Goal: Task Accomplishment & Management: Manage account settings

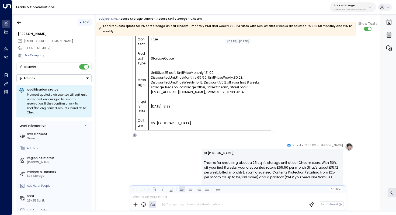
scroll to position [159, 0]
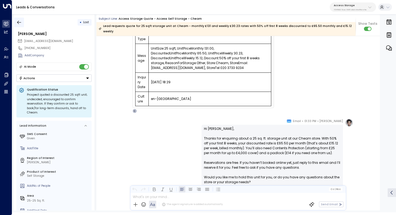
click at [18, 18] on button "button" at bounding box center [19, 23] width 10 height 10
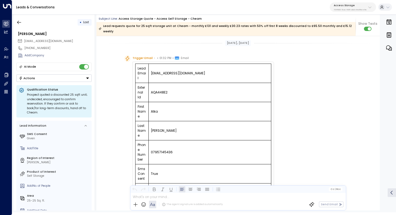
scroll to position [321, 0]
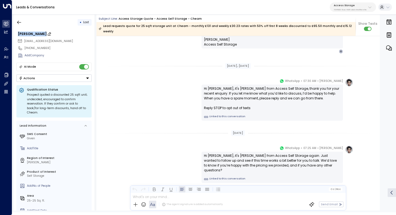
drag, startPoint x: 18, startPoint y: 35, endPoint x: 41, endPoint y: 34, distance: 22.9
click at [41, 34] on div "[PERSON_NAME]" at bounding box center [55, 34] width 74 height 5
drag, startPoint x: 47, startPoint y: 34, endPoint x: 13, endPoint y: 34, distance: 33.2
click at [13, 34] on div "**********" at bounding box center [204, 112] width 384 height 200
click at [20, 18] on button "button" at bounding box center [19, 23] width 10 height 10
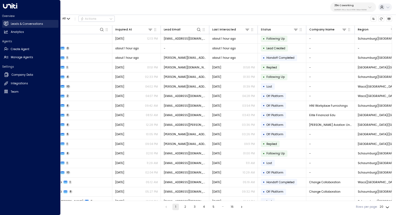
click at [19, 24] on h2 "Leads & Conversations" at bounding box center [27, 24] width 32 height 4
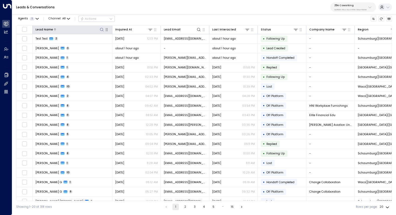
click at [101, 30] on icon at bounding box center [102, 30] width 4 height 4
type input "**********"
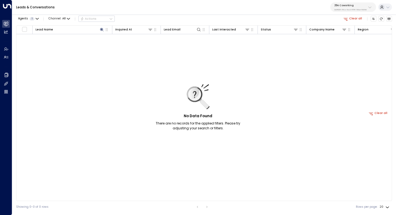
click at [352, 3] on button "25N Coworking 3b9800f4-81ca-4ec0-8758-72fbe4763f36" at bounding box center [354, 6] width 46 height 9
type input "******"
click at [346, 34] on div "Access Storage ID: 17248963-7bae-4f68-a6e0-04e589c1c15e" at bounding box center [360, 37] width 55 height 8
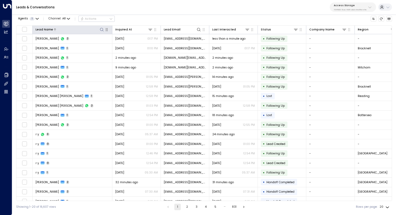
click at [101, 29] on icon at bounding box center [102, 30] width 4 height 4
click at [99, 47] on input "text" at bounding box center [102, 44] width 56 height 9
type input "**********"
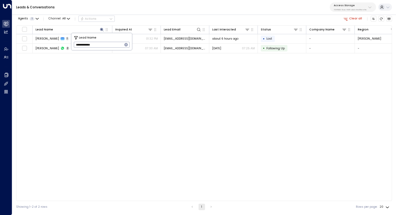
click at [113, 81] on div "Lead Name Inquired At Lead Email Last Interacted Status Company Name Region Pro…" at bounding box center [204, 113] width 376 height 176
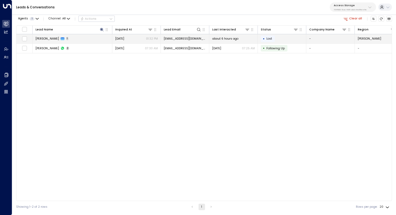
click at [47, 39] on span "Alka Bharadia" at bounding box center [47, 39] width 23 height 4
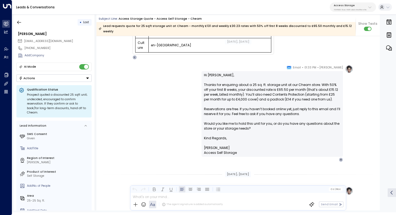
scroll to position [218, 0]
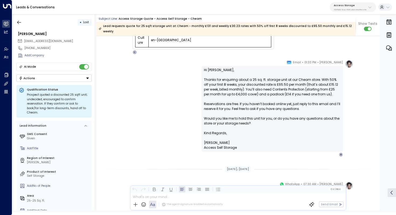
click at [255, 78] on p "Hi Alka, Thanks for enquiring about a 25 sq. ft. storage unit at our Cheam stor…" at bounding box center [272, 99] width 137 height 63
drag, startPoint x: 262, startPoint y: 75, endPoint x: 262, endPoint y: 81, distance: 6.5
click at [262, 81] on p "Hi Alka, Thanks for enquiring about a 25 sq. ft. storage unit at our Cheam stor…" at bounding box center [272, 99] width 137 height 63
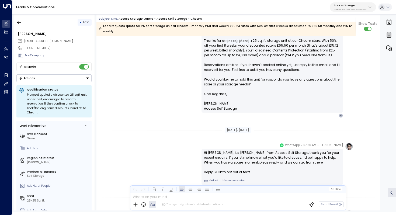
scroll to position [263, 0]
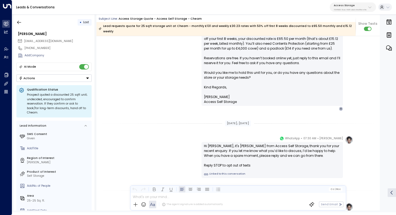
drag, startPoint x: 236, startPoint y: 118, endPoint x: 241, endPoint y: 118, distance: 5.1
click at [241, 121] on div "Sep 23, 3 days ago" at bounding box center [238, 124] width 26 height 6
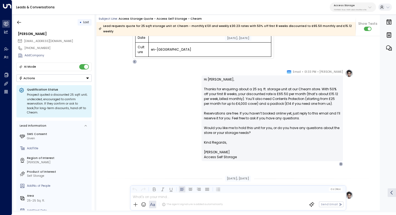
scroll to position [208, 0]
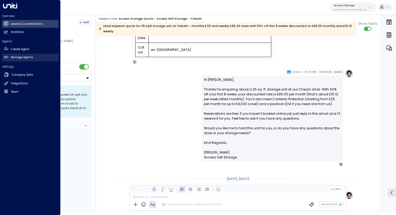
click at [22, 59] on h2 "Manage Agents" at bounding box center [22, 57] width 22 height 4
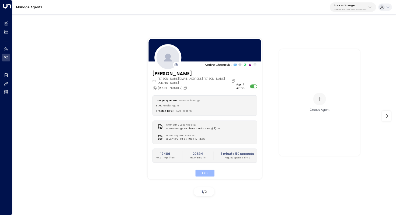
click at [208, 170] on button "Edit" at bounding box center [204, 173] width 19 height 7
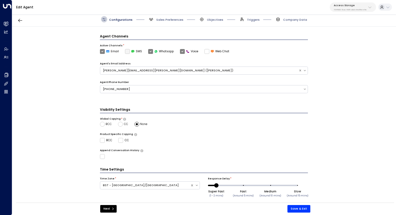
scroll to position [107, 0]
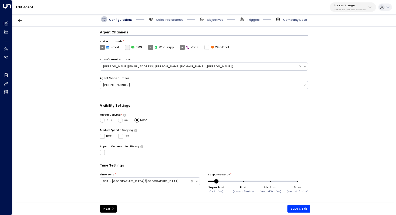
click at [165, 18] on span "Sales Preferences" at bounding box center [165, 19] width 35 height 6
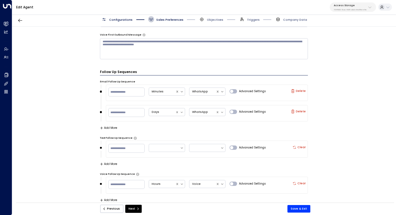
scroll to position [432, 0]
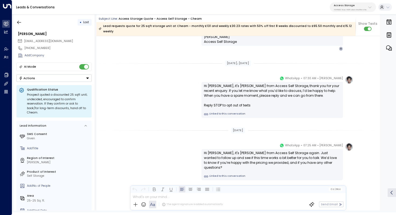
scroll to position [324, 0]
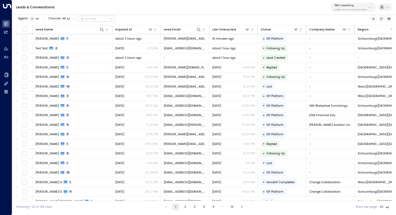
click at [364, 6] on p "25N Coworking" at bounding box center [351, 5] width 32 height 3
type input "****"
click at [352, 40] on span "ID: 99909294-0a93-4cd6-8543-3758e87f4f7f" at bounding box center [361, 39] width 57 height 4
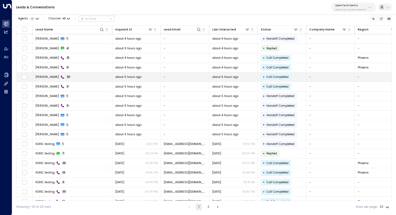
click at [86, 77] on td "[PERSON_NAME] 24" at bounding box center [73, 77] width 80 height 9
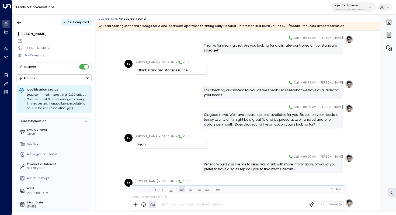
scroll to position [341, 0]
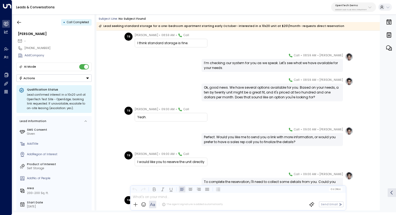
click at [252, 139] on div "Perfect. Would you like me to send you a link with more information, or would y…" at bounding box center [272, 140] width 137 height 10
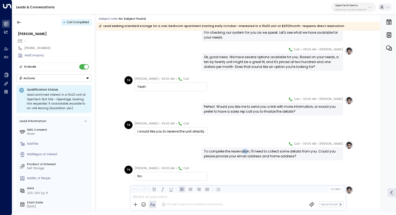
drag, startPoint x: 244, startPoint y: 150, endPoint x: 247, endPoint y: 150, distance: 3.2
click at [247, 150] on div "To complete the reservation, I'll need to collect some details from you. Could …" at bounding box center [272, 154] width 137 height 10
click at [257, 152] on div "To complete the reservation, I'll need to collect some details from you. Could …" at bounding box center [272, 154] width 137 height 10
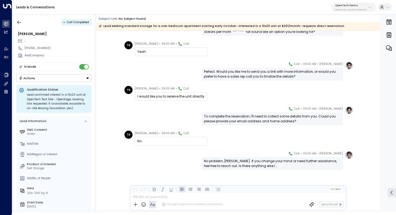
scroll to position [406, 0]
drag, startPoint x: 247, startPoint y: 159, endPoint x: 247, endPoint y: 163, distance: 4.6
click at [247, 163] on div "No problem, [PERSON_NAME]. If you change your mind or need further assistance, …" at bounding box center [272, 164] width 137 height 10
click at [249, 165] on div "No problem, [PERSON_NAME]. If you change your mind or need further assistance, …" at bounding box center [272, 164] width 137 height 10
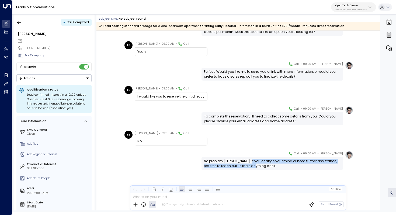
click at [249, 165] on div "No problem, [PERSON_NAME]. If you change your mind or need further assistance, …" at bounding box center [272, 164] width 137 height 10
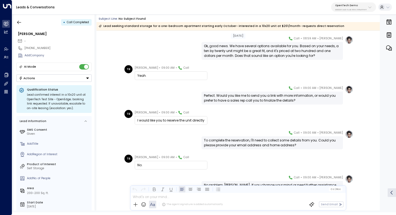
scroll to position [342, 0]
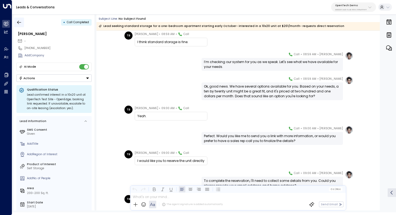
click at [22, 22] on button "button" at bounding box center [19, 23] width 10 height 10
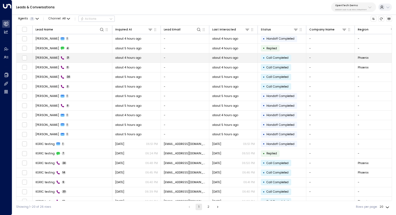
click at [75, 59] on td "[PERSON_NAME] 21" at bounding box center [73, 57] width 80 height 9
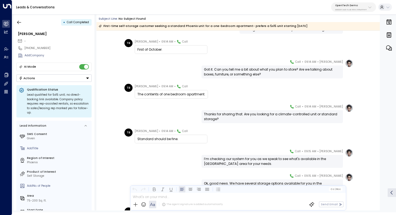
scroll to position [256, 0]
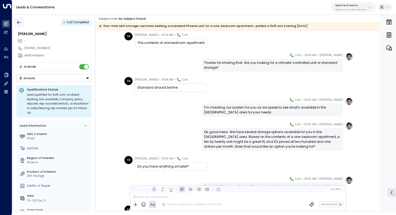
click at [21, 23] on icon "button" at bounding box center [18, 22] width 5 height 5
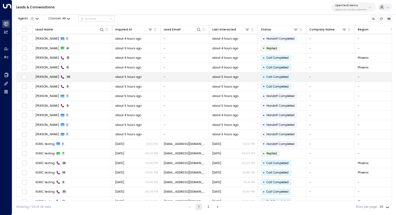
click at [74, 78] on td "[PERSON_NAME] 24" at bounding box center [73, 77] width 80 height 9
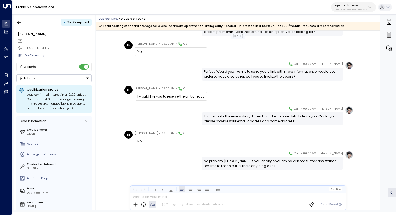
scroll to position [1003, 0]
drag, startPoint x: 186, startPoint y: 98, endPoint x: 189, endPoint y: 98, distance: 3.5
click at [189, 98] on div "I would like you to reserve the unit directly" at bounding box center [171, 96] width 67 height 5
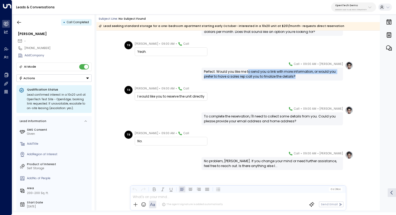
drag, startPoint x: 249, startPoint y: 72, endPoint x: 248, endPoint y: 80, distance: 7.6
click at [248, 80] on div "Perfect. Would you like me to send you a link with more information, or would y…" at bounding box center [273, 74] width 142 height 13
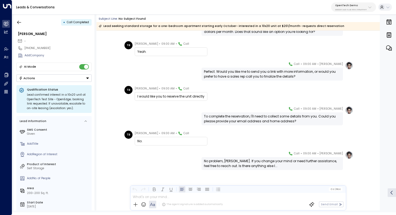
click at [254, 73] on div "Perfect. Would you like me to send you a link with more information, or would y…" at bounding box center [272, 74] width 137 height 10
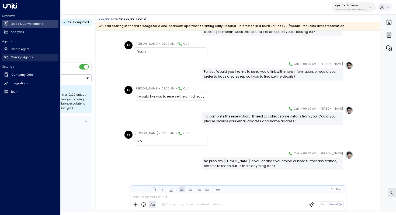
click at [18, 55] on h2 "Manage Agents" at bounding box center [22, 57] width 22 height 4
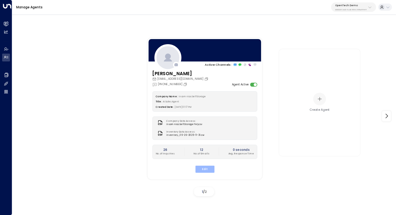
click at [211, 169] on button "Edit" at bounding box center [204, 169] width 19 height 7
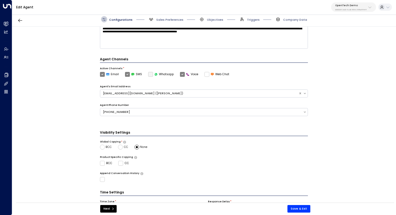
scroll to position [120, 0]
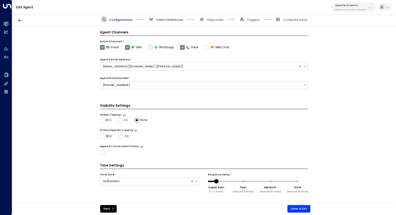
click at [173, 20] on span "Sales Preferences" at bounding box center [169, 20] width 27 height 4
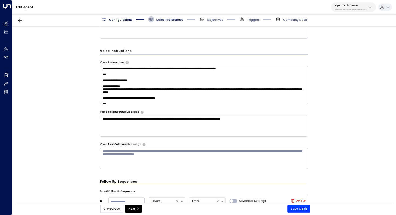
scroll to position [256, 0]
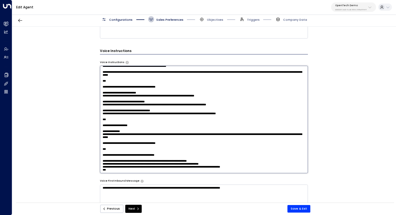
click at [246, 78] on textarea at bounding box center [204, 119] width 208 height 107
click at [228, 106] on textarea at bounding box center [204, 119] width 208 height 107
drag, startPoint x: 189, startPoint y: 131, endPoint x: 92, endPoint y: 98, distance: 102.3
click at [92, 98] on div "**********" at bounding box center [204, 116] width 384 height 179
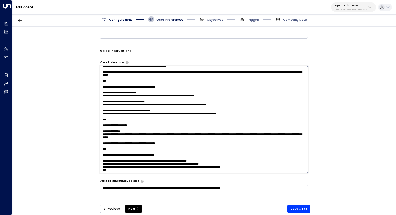
click at [194, 141] on textarea at bounding box center [204, 119] width 208 height 107
click at [137, 107] on textarea at bounding box center [204, 119] width 208 height 107
click at [136, 115] on textarea at bounding box center [204, 119] width 208 height 107
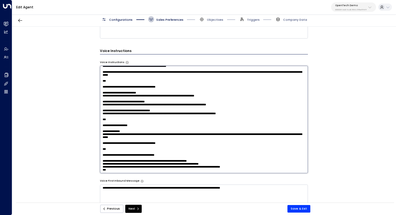
click at [136, 115] on textarea at bounding box center [204, 119] width 208 height 107
click at [131, 116] on textarea at bounding box center [204, 119] width 208 height 107
click at [136, 123] on textarea at bounding box center [204, 119] width 208 height 107
click at [135, 129] on textarea at bounding box center [204, 119] width 208 height 107
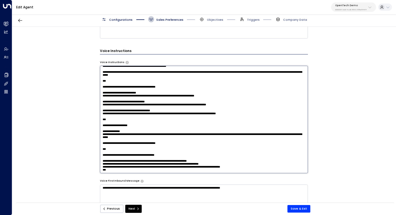
drag, startPoint x: 125, startPoint y: 135, endPoint x: 130, endPoint y: 135, distance: 4.9
click at [130, 135] on textarea at bounding box center [204, 119] width 208 height 107
drag, startPoint x: 139, startPoint y: 135, endPoint x: 131, endPoint y: 135, distance: 7.6
click at [131, 135] on textarea at bounding box center [204, 119] width 208 height 107
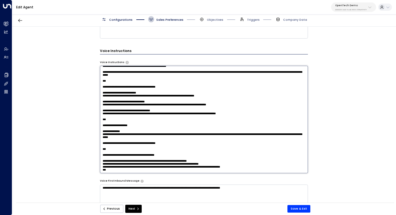
click at [131, 135] on textarea at bounding box center [204, 119] width 208 height 107
click at [170, 134] on textarea at bounding box center [204, 119] width 208 height 107
drag, startPoint x: 199, startPoint y: 134, endPoint x: 102, endPoint y: 133, distance: 97.4
click at [102, 133] on textarea at bounding box center [204, 119] width 208 height 107
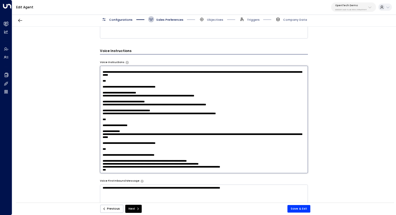
click at [131, 106] on textarea at bounding box center [204, 119] width 208 height 107
click at [141, 127] on textarea at bounding box center [204, 119] width 208 height 107
click at [138, 130] on textarea at bounding box center [204, 119] width 208 height 107
click at [180, 132] on textarea at bounding box center [204, 119] width 208 height 107
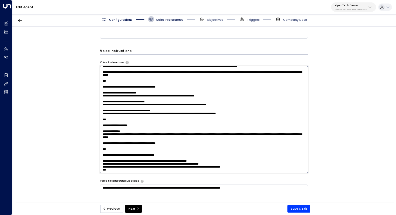
click at [289, 133] on textarea at bounding box center [204, 119] width 208 height 107
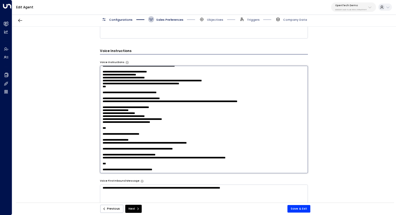
scroll to position [0, 0]
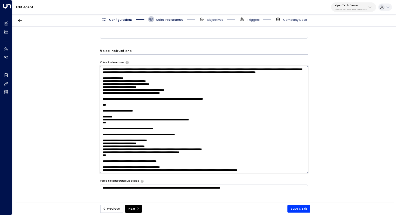
drag, startPoint x: 151, startPoint y: 73, endPoint x: 156, endPoint y: 73, distance: 4.6
click at [156, 73] on textarea at bounding box center [204, 119] width 208 height 107
drag, startPoint x: 162, startPoint y: 72, endPoint x: 171, endPoint y: 72, distance: 8.9
click at [171, 72] on textarea at bounding box center [204, 119] width 208 height 107
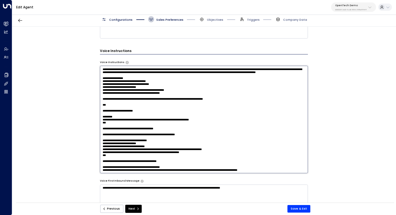
click at [171, 72] on textarea at bounding box center [204, 119] width 208 height 107
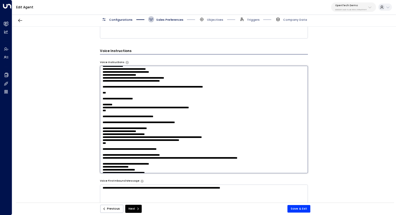
scroll to position [4, 0]
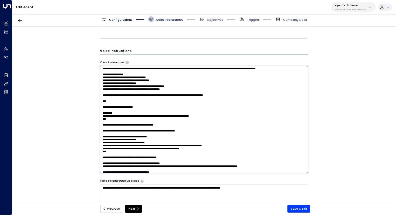
click at [173, 90] on textarea at bounding box center [204, 119] width 208 height 107
click at [172, 97] on textarea at bounding box center [204, 119] width 208 height 107
click at [187, 98] on textarea at bounding box center [204, 119] width 208 height 107
drag, startPoint x: 182, startPoint y: 98, endPoint x: 116, endPoint y: 99, distance: 65.8
click at [116, 99] on textarea at bounding box center [204, 119] width 208 height 107
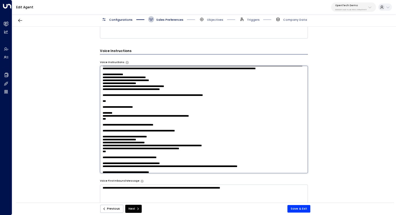
click at [116, 99] on textarea at bounding box center [204, 119] width 208 height 107
click at [105, 99] on textarea at bounding box center [204, 119] width 208 height 107
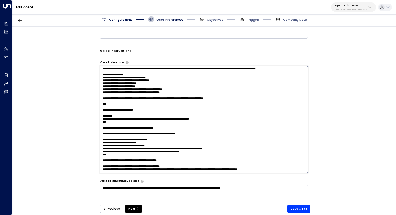
drag, startPoint x: 175, startPoint y: 103, endPoint x: 98, endPoint y: 103, distance: 76.9
click at [98, 103] on div "**********" at bounding box center [204, 116] width 384 height 179
type textarea "**********"
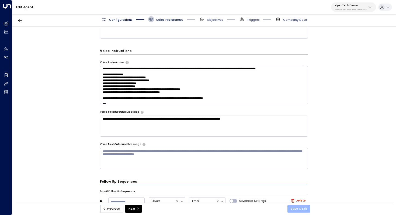
click at [294, 209] on button "Save & Exit" at bounding box center [299, 209] width 23 height 8
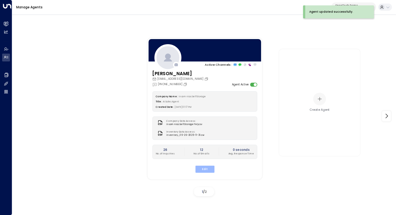
click at [205, 169] on button "Edit" at bounding box center [204, 169] width 19 height 7
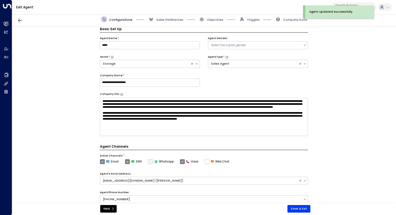
scroll to position [120, 0]
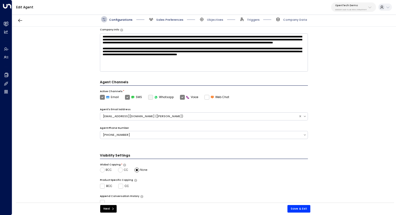
click at [173, 20] on span "Sales Preferences" at bounding box center [169, 20] width 27 height 4
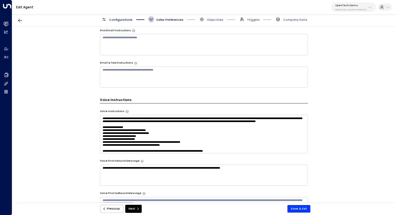
scroll to position [211, 0]
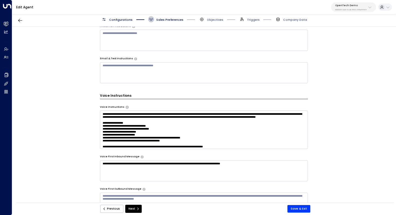
click at [260, 120] on textarea at bounding box center [204, 130] width 208 height 38
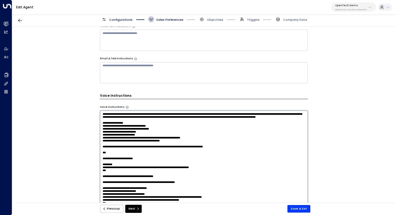
drag, startPoint x: 141, startPoint y: 119, endPoint x: 148, endPoint y: 119, distance: 6.5
click at [148, 119] on textarea at bounding box center [204, 164] width 208 height 107
drag, startPoint x: 185, startPoint y: 118, endPoint x: 158, endPoint y: 118, distance: 27.2
click at [158, 118] on textarea at bounding box center [204, 164] width 208 height 107
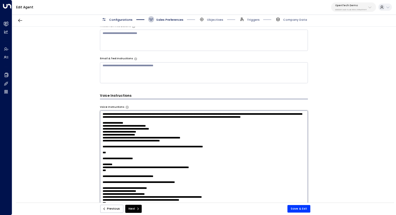
click at [191, 118] on textarea at bounding box center [204, 164] width 208 height 107
click at [196, 122] on textarea at bounding box center [204, 164] width 208 height 107
drag, startPoint x: 276, startPoint y: 117, endPoint x: 192, endPoint y: 117, distance: 83.9
click at [192, 117] on textarea at bounding box center [204, 164] width 208 height 107
click at [198, 119] on textarea at bounding box center [204, 164] width 208 height 107
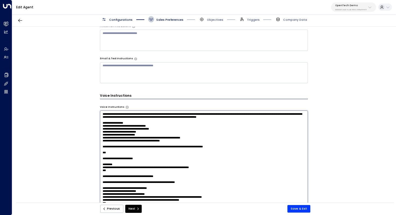
click at [200, 124] on textarea at bounding box center [204, 164] width 208 height 107
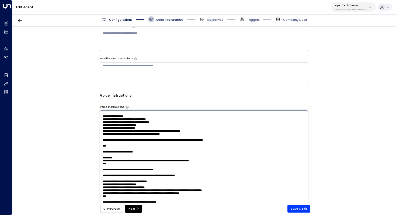
scroll to position [15, 0]
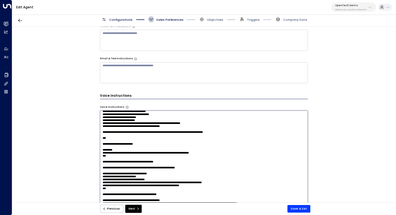
drag, startPoint x: 165, startPoint y: 132, endPoint x: 170, endPoint y: 132, distance: 4.9
click at [170, 132] on textarea at bounding box center [204, 164] width 208 height 107
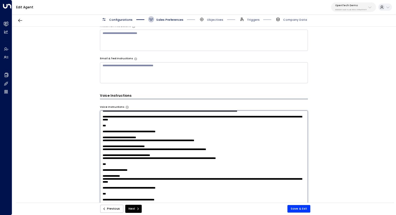
scroll to position [262, 0]
click at [199, 126] on textarea at bounding box center [204, 164] width 208 height 107
click at [197, 135] on textarea at bounding box center [204, 164] width 208 height 107
drag, startPoint x: 167, startPoint y: 141, endPoint x: 179, endPoint y: 141, distance: 11.3
click at [179, 141] on textarea at bounding box center [204, 164] width 208 height 107
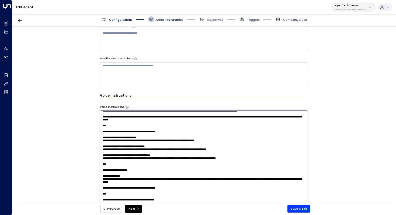
click at [179, 141] on textarea at bounding box center [204, 164] width 208 height 107
drag, startPoint x: 169, startPoint y: 145, endPoint x: 173, endPoint y: 145, distance: 3.5
click at [173, 145] on textarea at bounding box center [204, 164] width 208 height 107
click at [176, 145] on textarea at bounding box center [204, 164] width 208 height 107
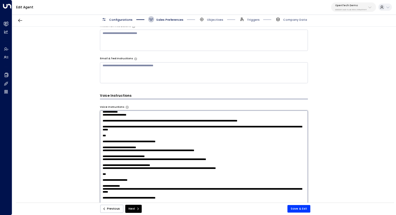
scroll to position [193, 0]
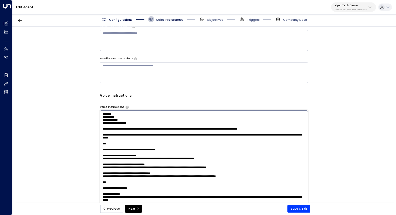
click at [128, 147] on textarea at bounding box center [204, 164] width 208 height 107
click at [137, 131] on textarea at bounding box center [204, 164] width 208 height 107
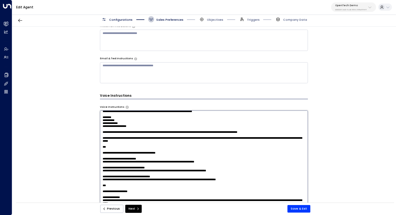
scroll to position [190, 0]
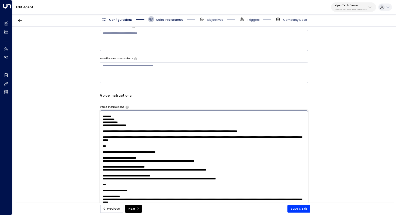
click at [144, 136] on textarea at bounding box center [204, 164] width 208 height 107
click at [171, 136] on textarea at bounding box center [204, 164] width 208 height 107
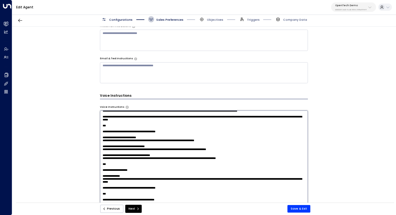
scroll to position [266, 0]
click at [211, 145] on textarea at bounding box center [204, 164] width 208 height 107
click at [208, 143] on textarea at bounding box center [204, 164] width 208 height 107
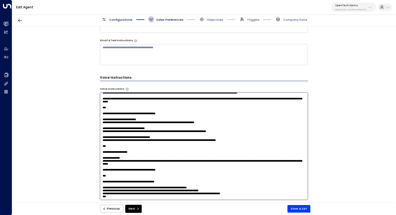
click at [199, 149] on textarea at bounding box center [204, 146] width 208 height 107
drag, startPoint x: 143, startPoint y: 142, endPoint x: 148, endPoint y: 142, distance: 4.6
click at [148, 142] on textarea at bounding box center [204, 146] width 208 height 107
click at [148, 147] on textarea at bounding box center [204, 146] width 208 height 107
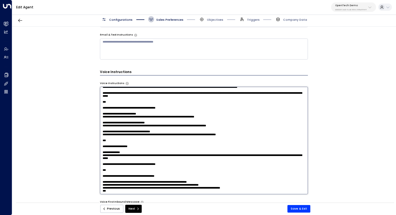
scroll to position [235, 0]
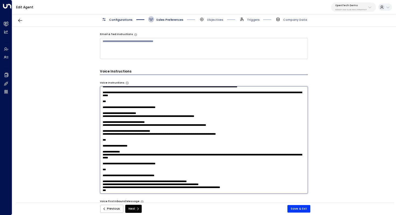
click at [164, 143] on textarea at bounding box center [204, 139] width 208 height 107
click at [173, 143] on textarea at bounding box center [204, 139] width 208 height 107
click at [173, 149] on textarea at bounding box center [204, 139] width 208 height 107
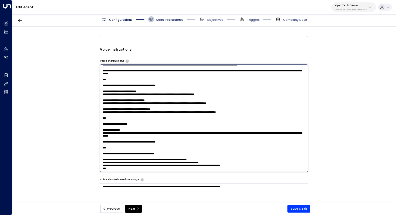
scroll to position [265, 0]
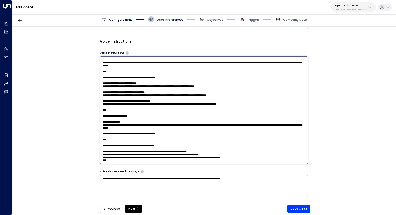
click at [160, 154] on textarea at bounding box center [204, 109] width 208 height 107
type textarea "**********"
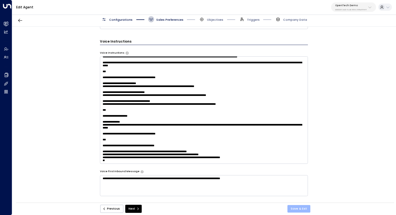
click at [296, 208] on button "Save & Exit" at bounding box center [299, 209] width 23 height 8
